Goal: Check status: Check status

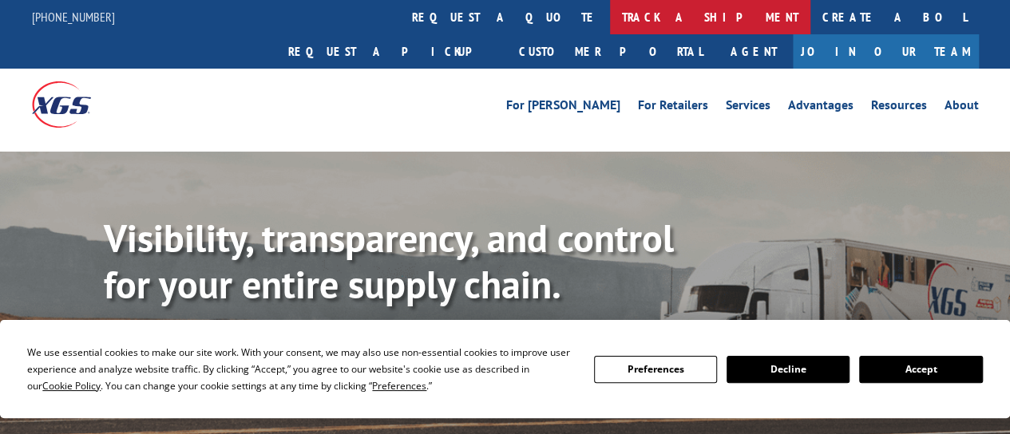
click at [610, 7] on link "track a shipment" at bounding box center [710, 17] width 200 height 34
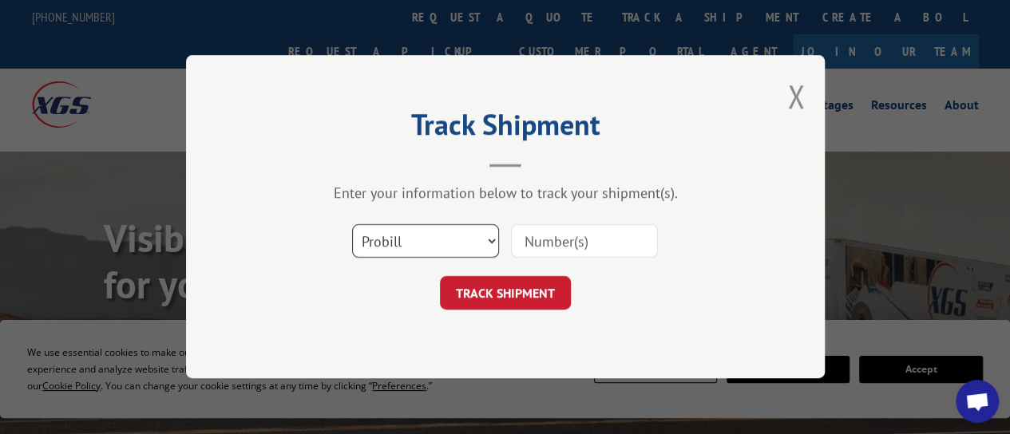
click at [434, 244] on select "Select category... Probill BOL PO" at bounding box center [425, 242] width 147 height 34
select select "bol"
click at [352, 225] on select "Select category... Probill BOL PO" at bounding box center [425, 242] width 147 height 34
click at [547, 246] on input at bounding box center [584, 242] width 147 height 34
type input "6200042022"
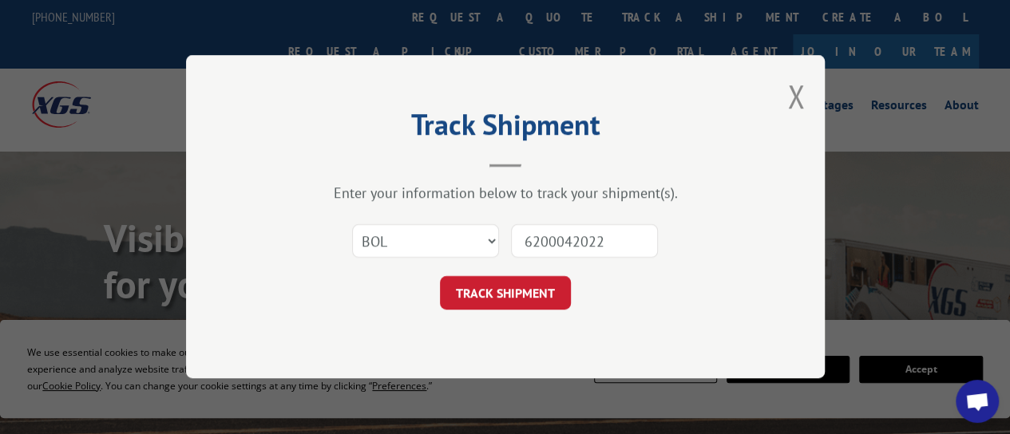
click button "TRACK SHIPMENT" at bounding box center [505, 294] width 131 height 34
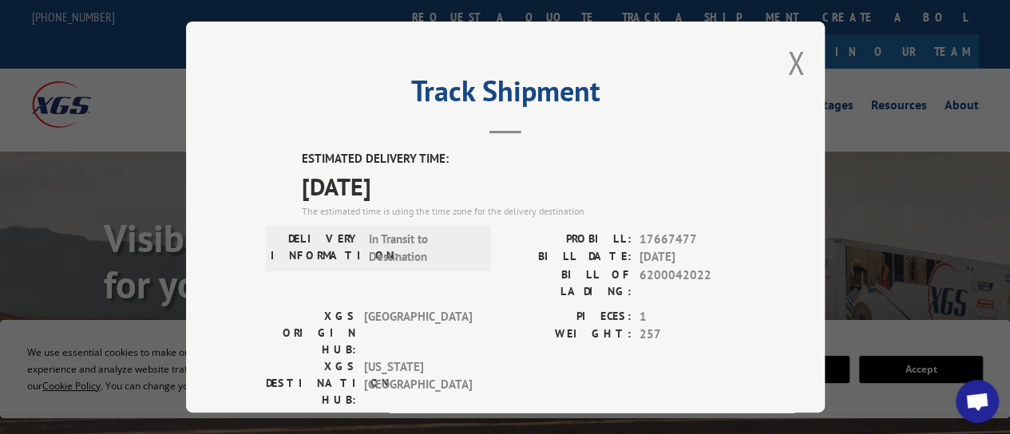
click at [972, 407] on span "Open chat" at bounding box center [978, 403] width 26 height 21
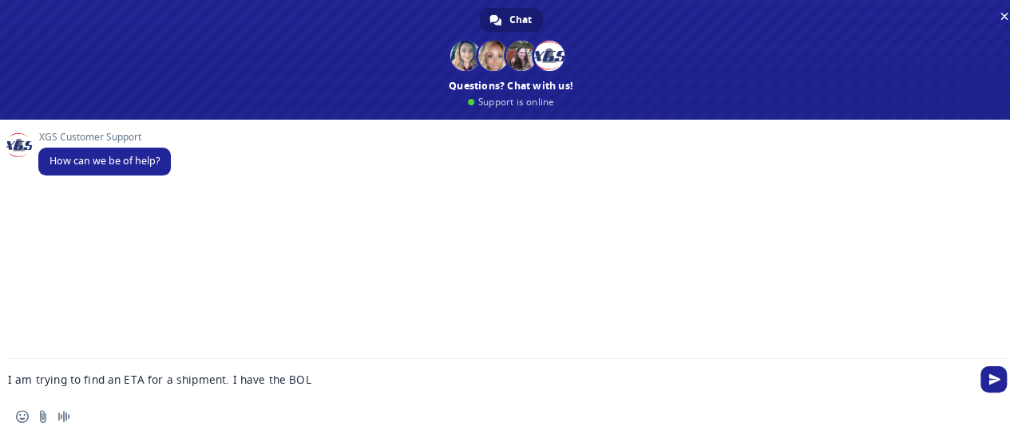
type textarea "I am trying to find an ETA for a shipment. I have the BOL #"
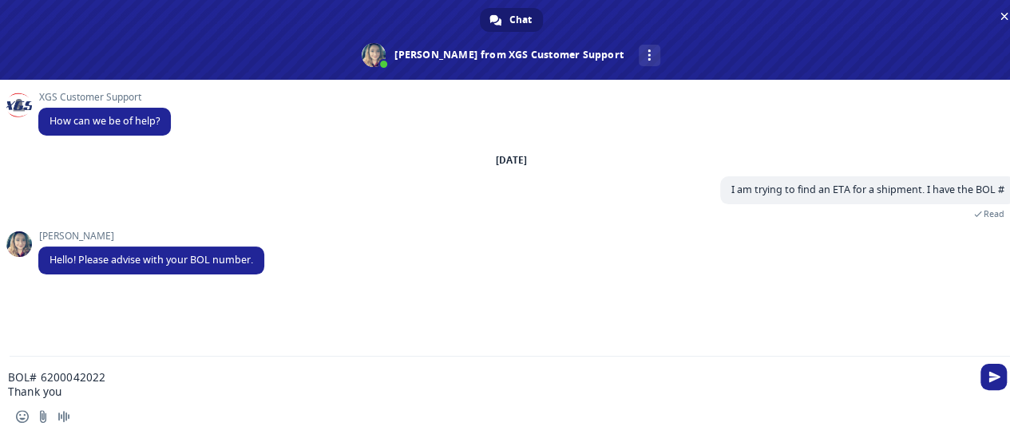
type textarea "BOL# 6200042022 Thank you"
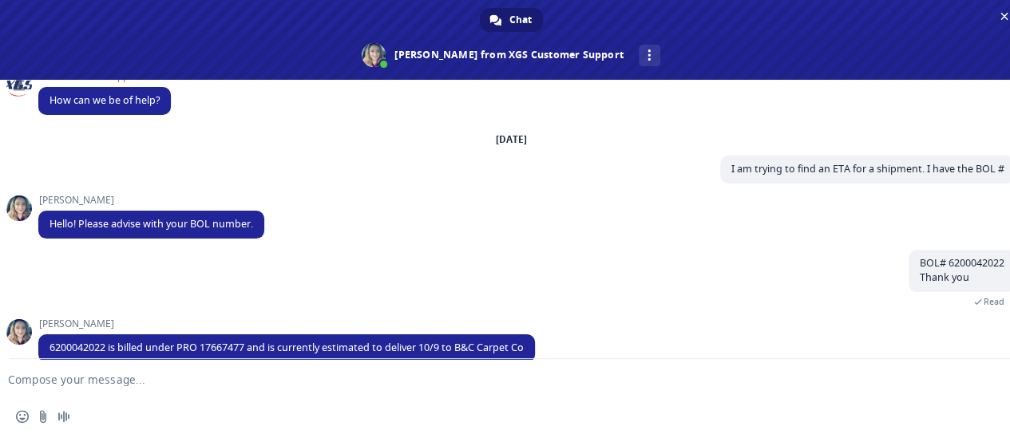
scroll to position [45, 0]
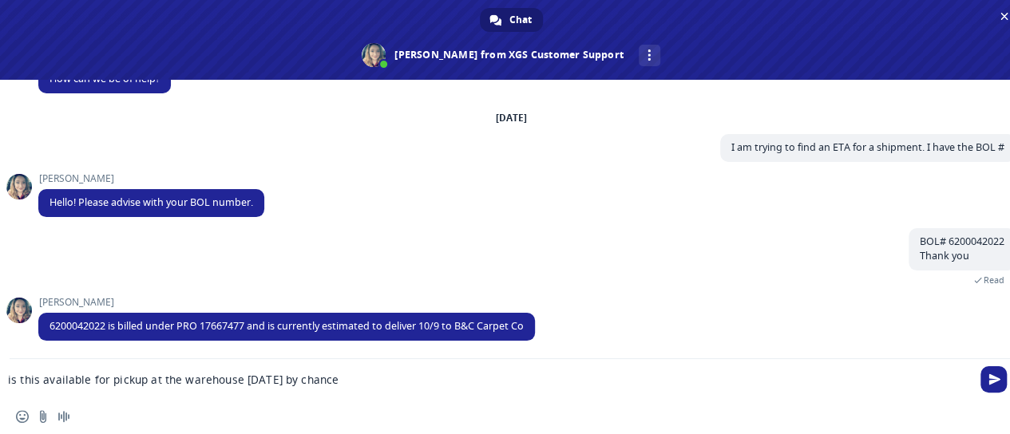
type textarea "is this available for pickup at the warehouse [DATE] by chance?"
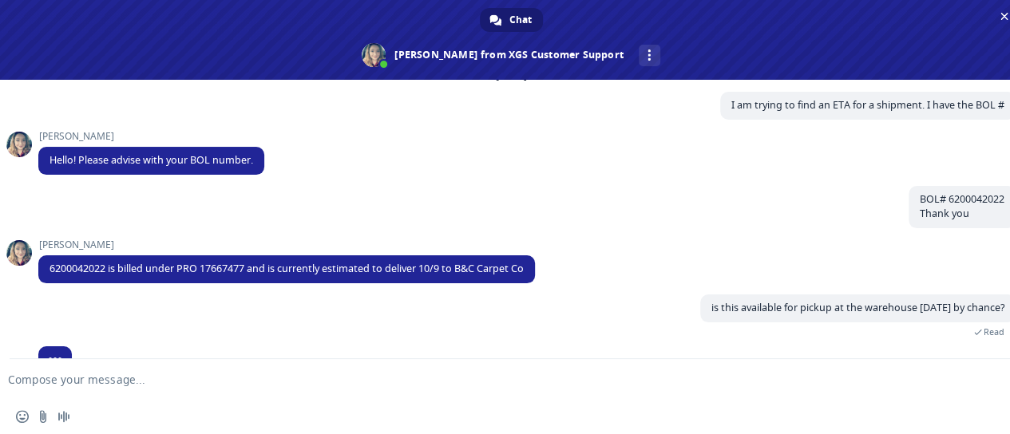
scroll to position [116, 0]
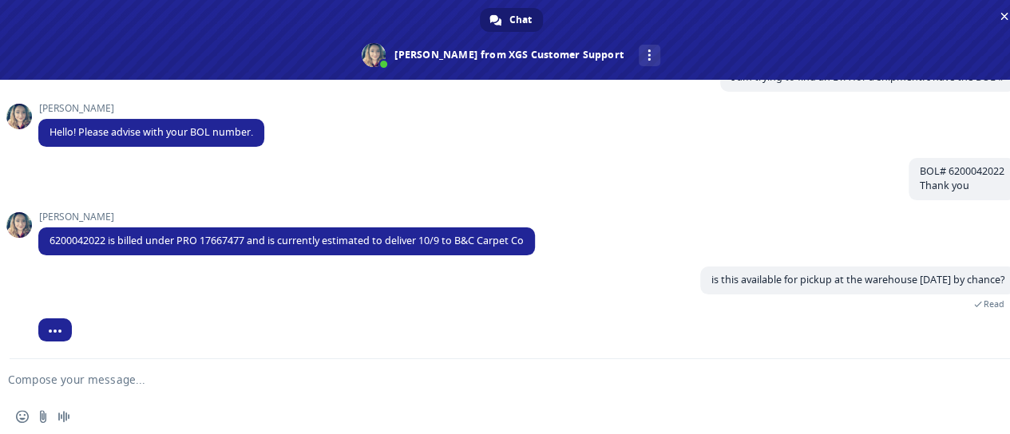
click at [109, 376] on textarea "Compose your message..." at bounding box center [485, 380] width 955 height 14
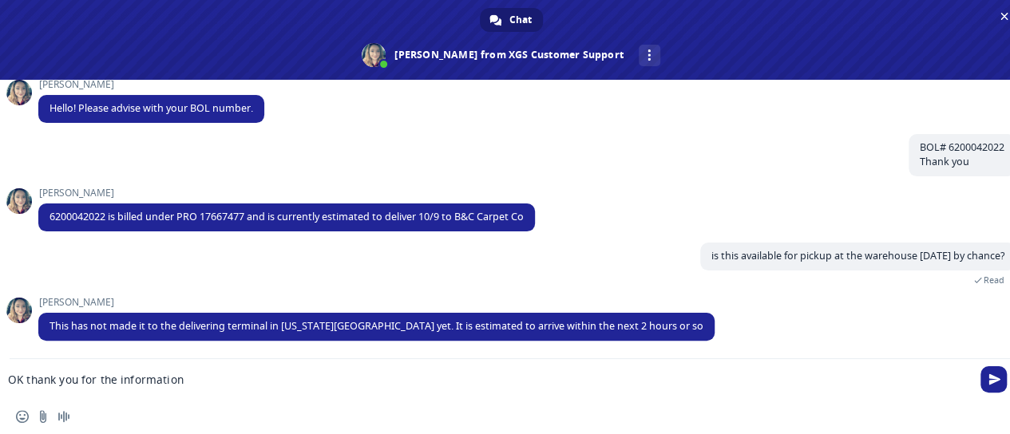
type textarea "OK thank you for the information!"
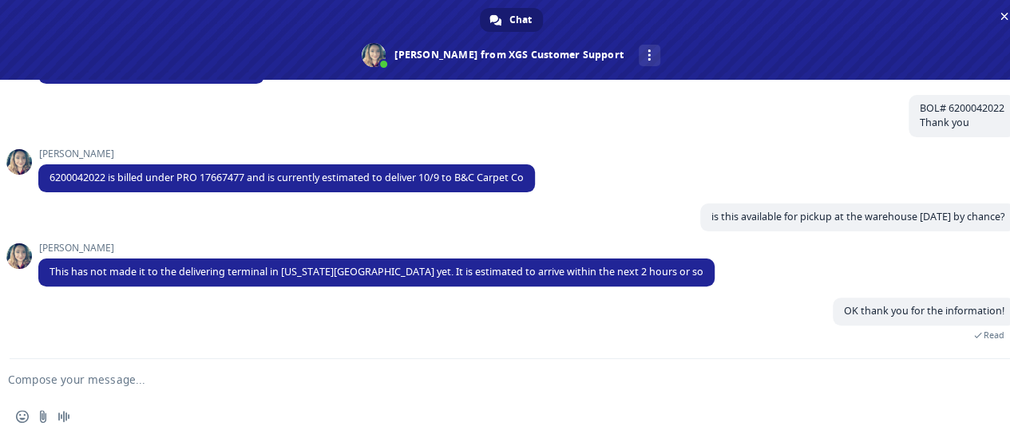
scroll to position [236, 0]
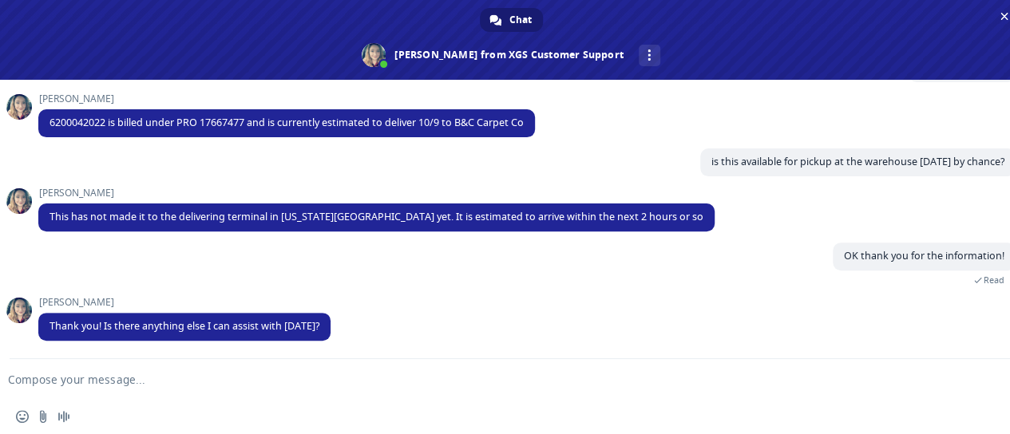
click at [161, 371] on form at bounding box center [493, 380] width 955 height 43
click at [145, 383] on textarea "Compose your message..." at bounding box center [485, 380] width 955 height 14
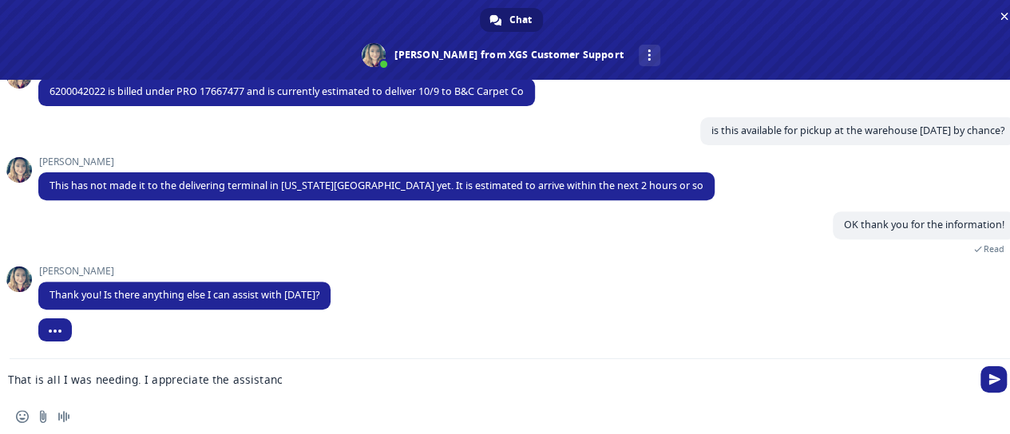
type textarea "That is all I was needing. I appreciate the assistance"
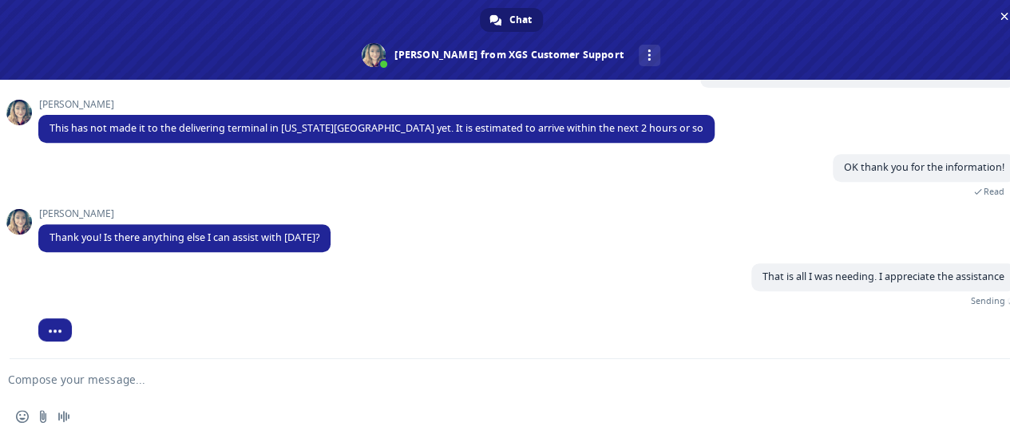
scroll to position [307, 0]
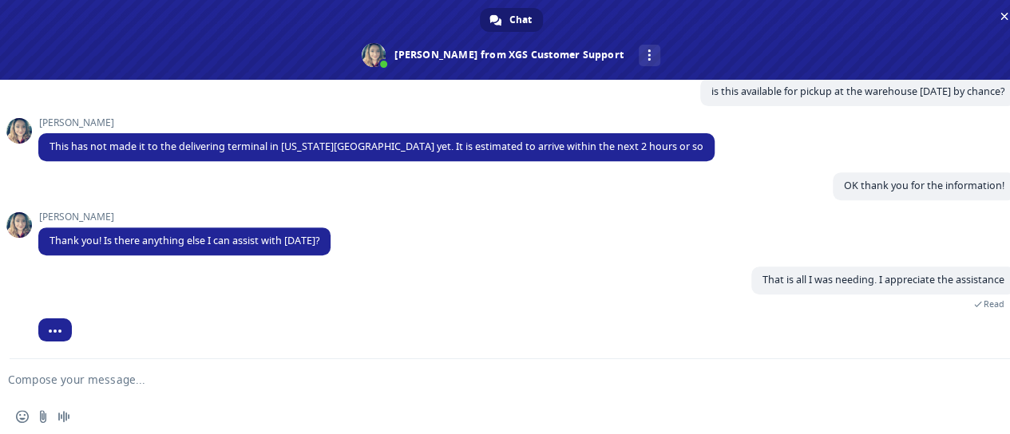
click at [386, 59] on span at bounding box center [374, 55] width 24 height 24
click at [639, 65] on div "More channels" at bounding box center [650, 56] width 22 height 22
click at [184, 113] on div "is this available for pickup at the warehouse [DATE] by chance? A minute ago" at bounding box center [526, 97] width 977 height 39
click at [24, 124] on span at bounding box center [19, 131] width 26 height 26
click at [19, 216] on span at bounding box center [19, 225] width 26 height 26
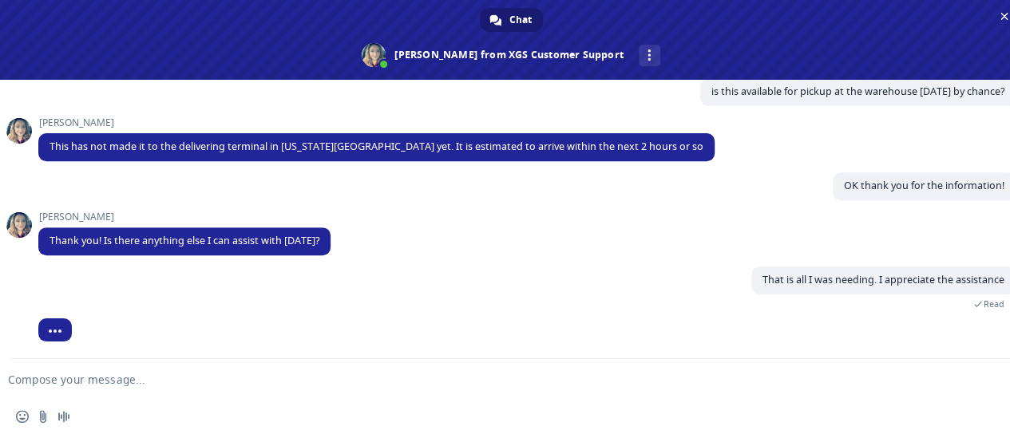
click at [19, 216] on span at bounding box center [19, 225] width 26 height 26
click at [72, 215] on span "[PERSON_NAME]" at bounding box center [184, 217] width 292 height 11
click at [438, 290] on div "That is all I was needing. I appreciate the assistance A few seconds ago Read" at bounding box center [526, 297] width 977 height 61
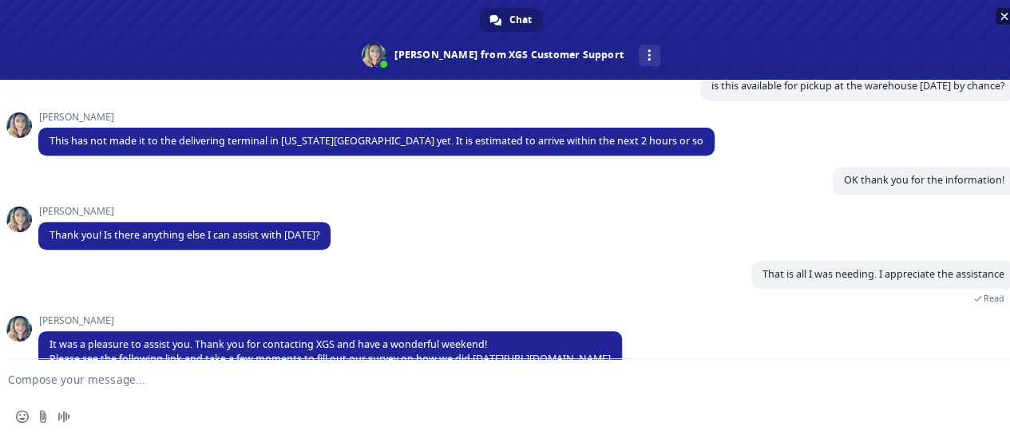
scroll to position [346, 0]
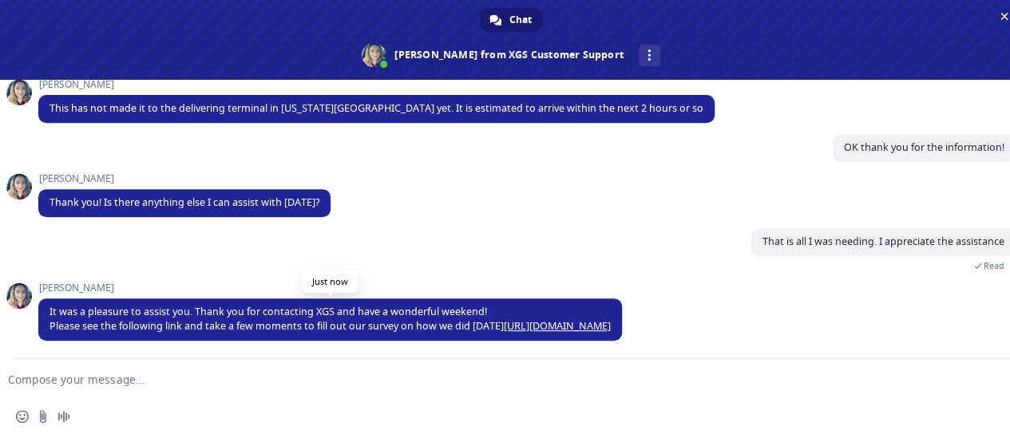
click at [551, 327] on link "[URL][DOMAIN_NAME]" at bounding box center [557, 326] width 107 height 14
